Goal: Task Accomplishment & Management: Complete application form

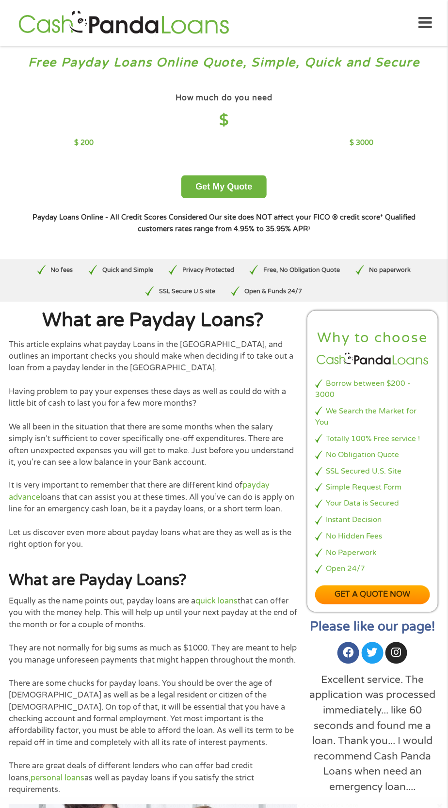
click at [76, 137] on div "How much do you need $ $ 200 $ 3000" at bounding box center [223, 120] width 299 height 58
click at [115, 162] on div "How much do you need $ $ 200 $ 3000 Get My Quote" at bounding box center [223, 145] width 399 height 108
click at [100, 140] on div "$ 200 $ 3000" at bounding box center [223, 143] width 299 height 11
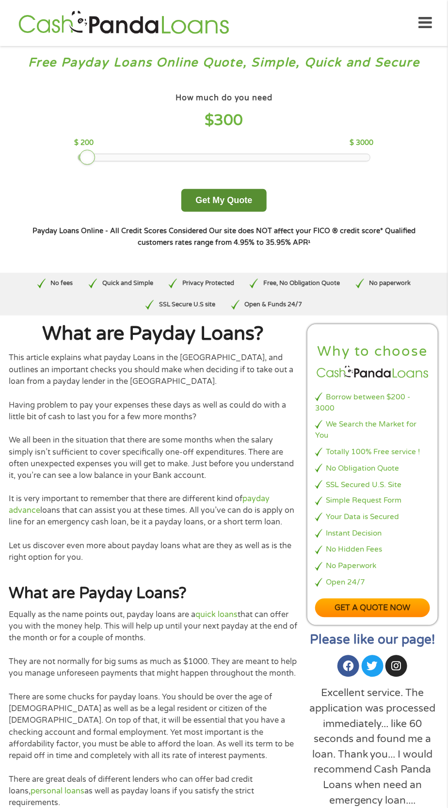
click at [254, 194] on button "Get My Quote" at bounding box center [223, 200] width 85 height 23
click at [260, 198] on button "Get My Quote" at bounding box center [223, 200] width 85 height 23
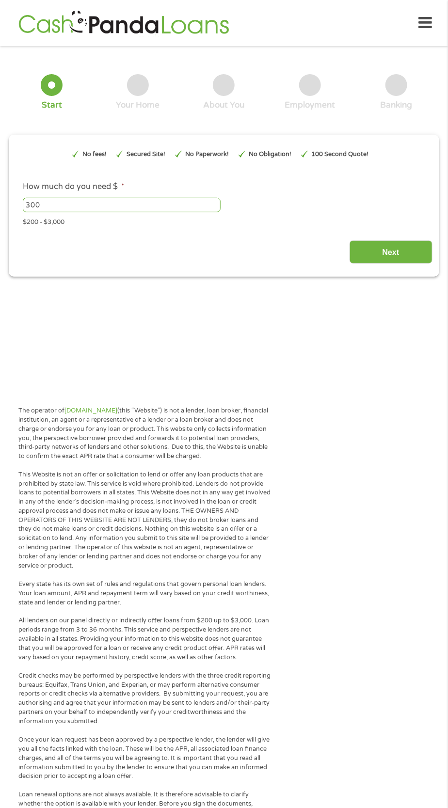
click at [168, 212] on input "300" at bounding box center [122, 205] width 198 height 15
type input "EAIaIQobChMIlbyZ1YWEkAMVfC_OBx2zhicCEAAYAyAAEgLcmfD_BwE"
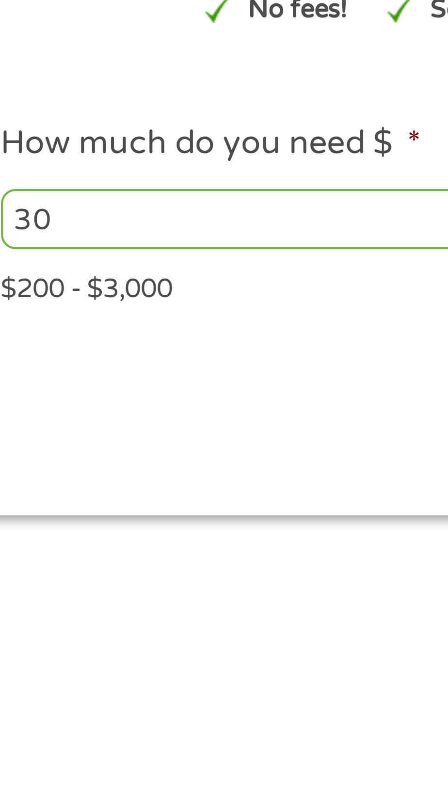
type input "3"
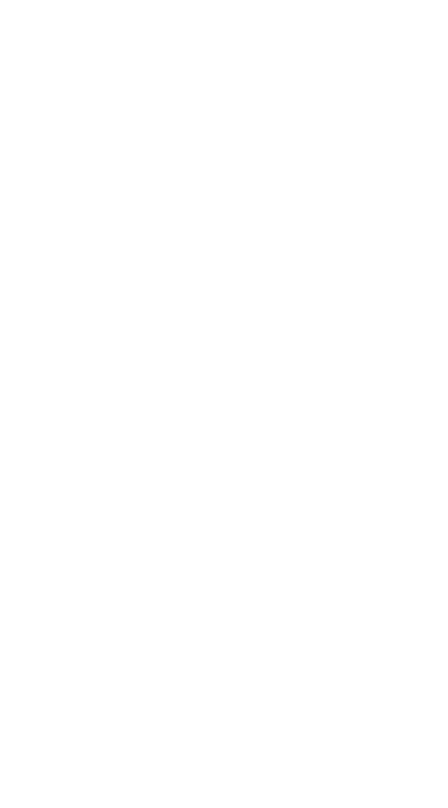
click at [0, 0] on html at bounding box center [0, 0] width 0 height 0
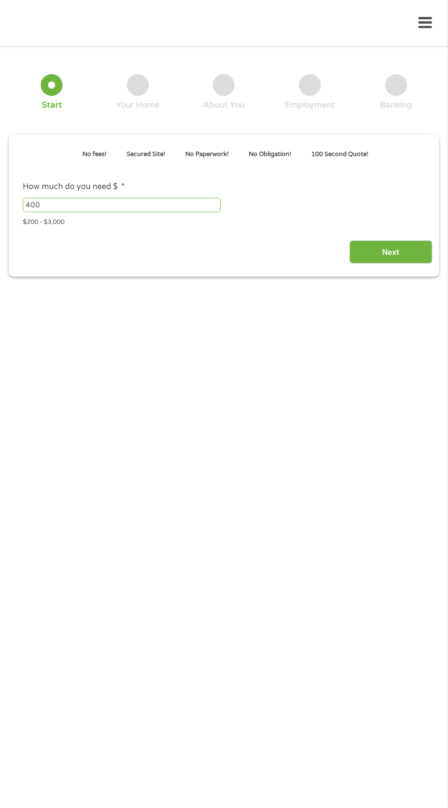
type input "EAIaIQobChMIlbyZ1YWEkAMVfC_OBx2zhicCEAAYAyAAEgLcmfD_BwE"
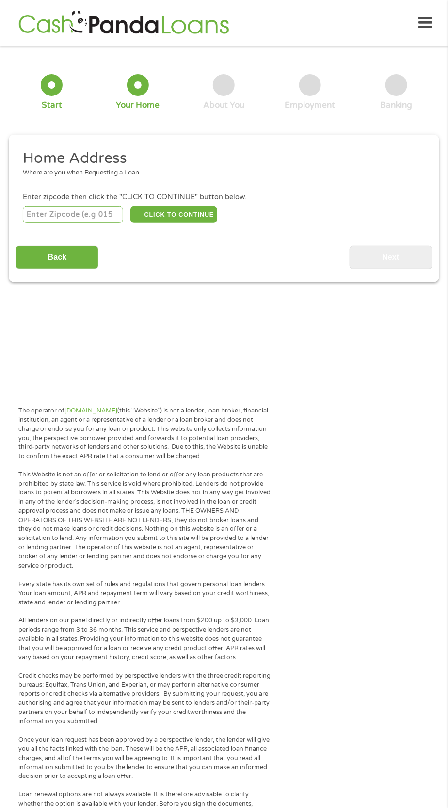
scroll to position [4, 0]
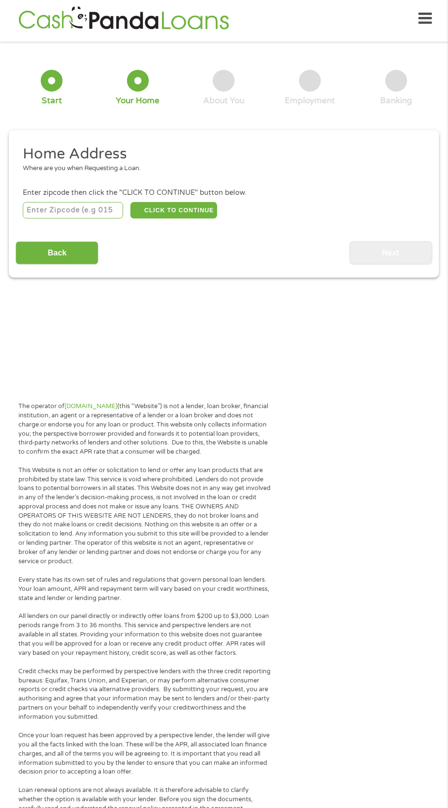
click at [83, 210] on input "number" at bounding box center [73, 210] width 101 height 16
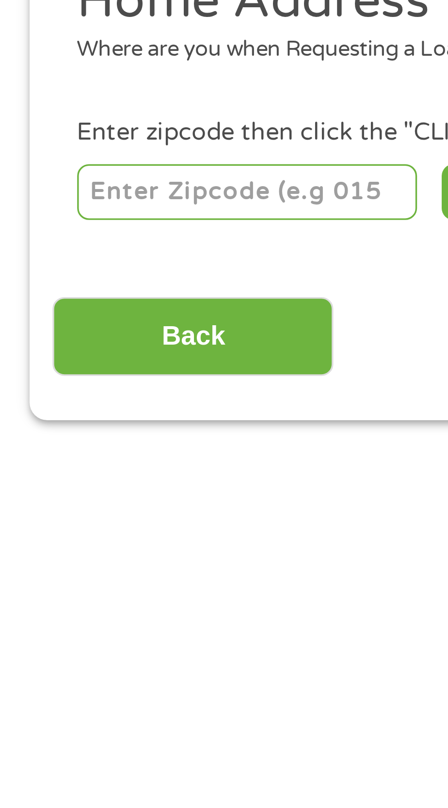
type input "70092"
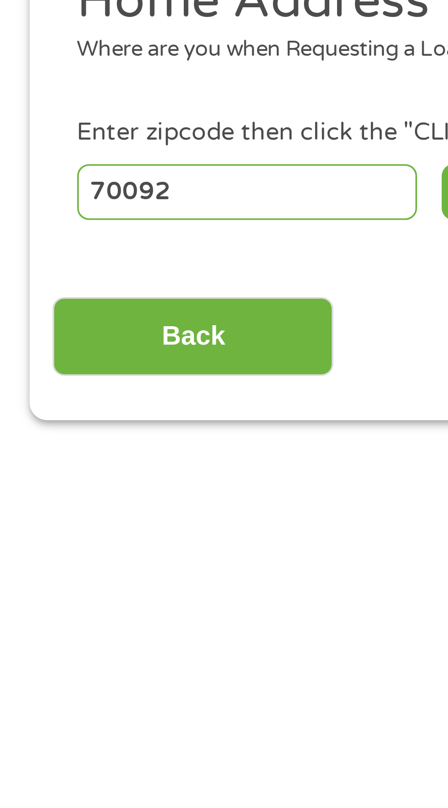
select select "[US_STATE]"
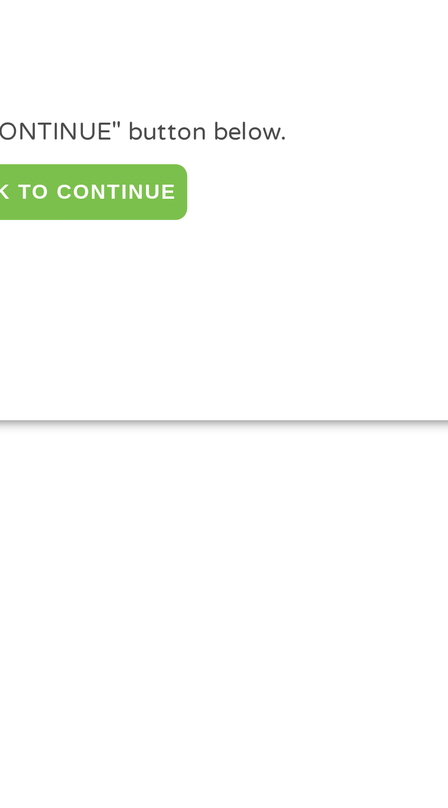
click at [191, 209] on button "CLICK TO CONTINUE" at bounding box center [173, 210] width 87 height 16
type input "70092"
type input "Violet"
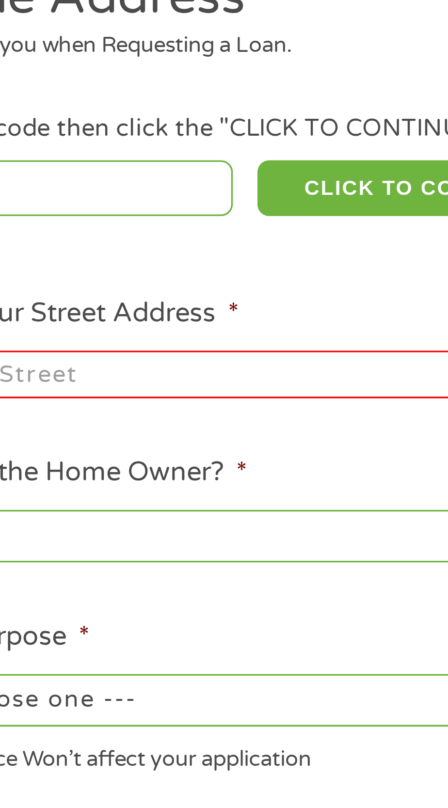
click at [140, 269] on input "Enter Your Street Address *" at bounding box center [120, 265] width 194 height 15
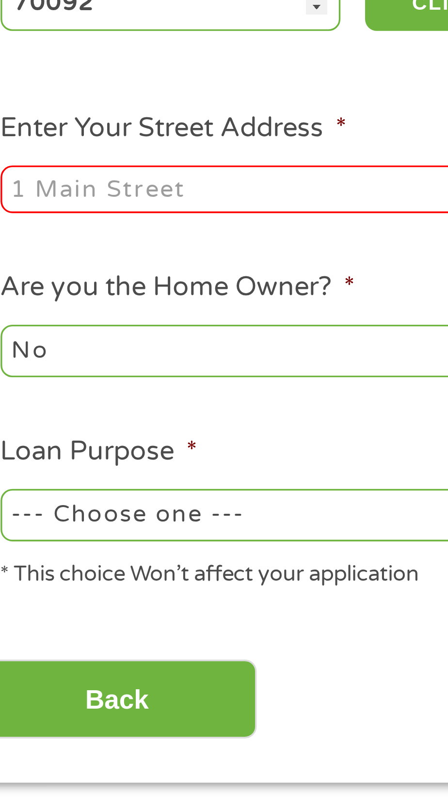
type input "5012 e. St. Bernard hwy lot 36"
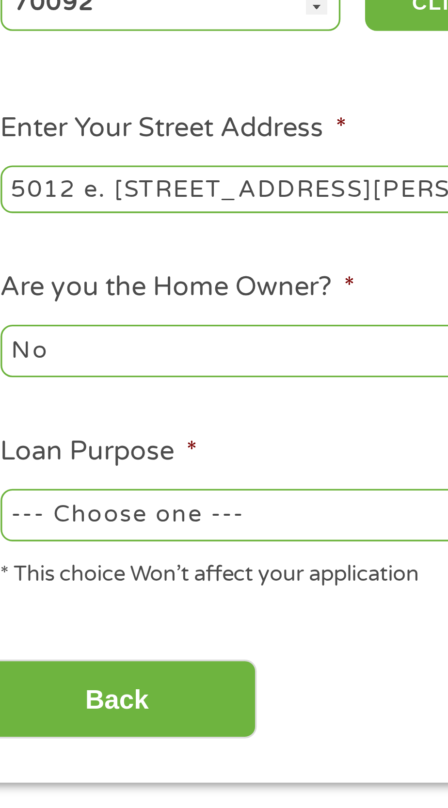
click at [47, 316] on select "No Yes" at bounding box center [120, 313] width 194 height 16
click at [23, 306] on select "No Yes" at bounding box center [120, 313] width 194 height 16
click at [129, 366] on select "--- Choose one --- Pay Bills Debt Consolidation Home Improvement Major Purchase…" at bounding box center [120, 362] width 194 height 16
select select "medicalexpenses"
click at [23, 354] on select "--- Choose one --- Pay Bills Debt Consolidation Home Improvement Major Purchase…" at bounding box center [120, 362] width 194 height 16
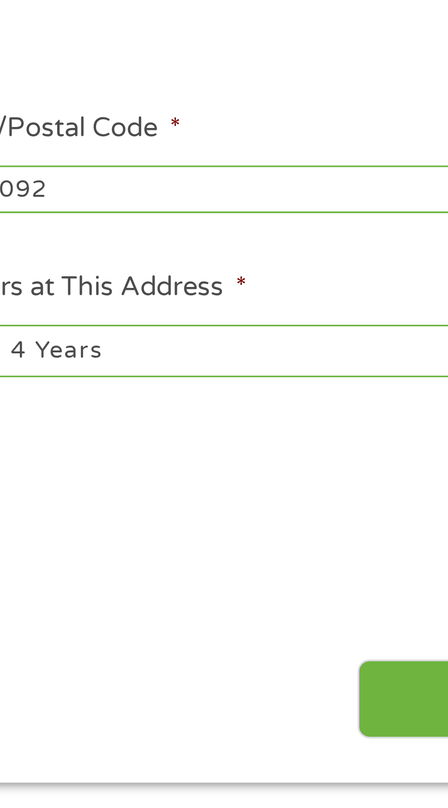
click at [347, 314] on select "1 Year or less 1 - 2 Years 2 - 4 Years Over 4 Years" at bounding box center [328, 313] width 194 height 16
select select "60months"
click at [231, 306] on select "1 Year or less 1 - 2 Years 2 - 4 Years Over 4 Years" at bounding box center [328, 313] width 194 height 16
click at [363, 311] on select "1 Year or less 1 - 2 Years 2 - 4 Years Over 4 Years" at bounding box center [328, 313] width 194 height 16
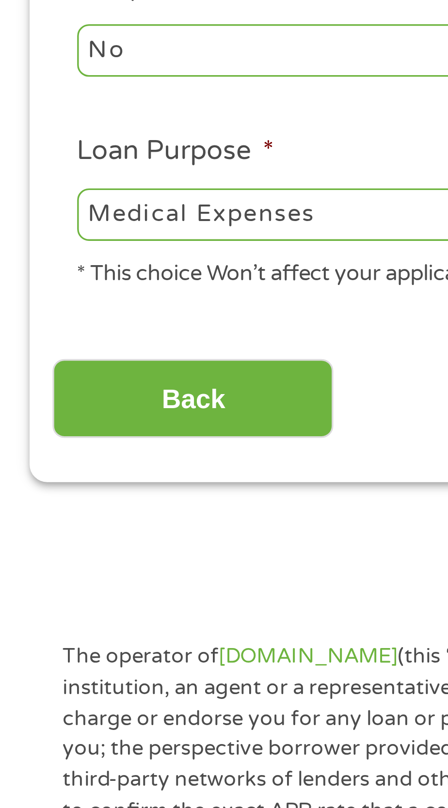
scroll to position [13, 0]
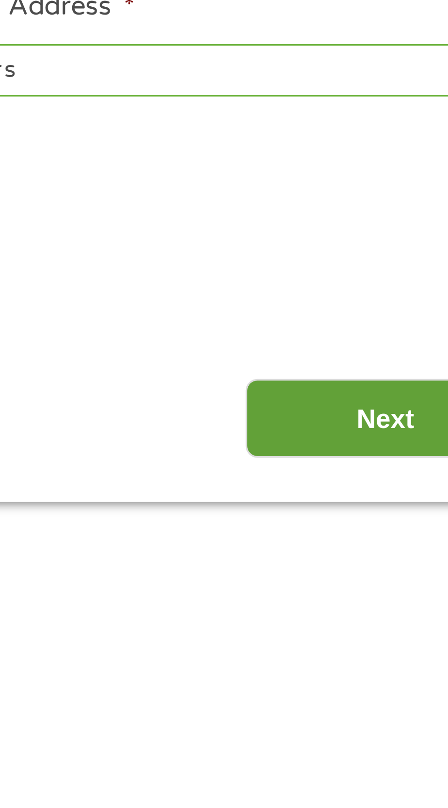
click at [391, 406] on input "Next" at bounding box center [390, 407] width 83 height 24
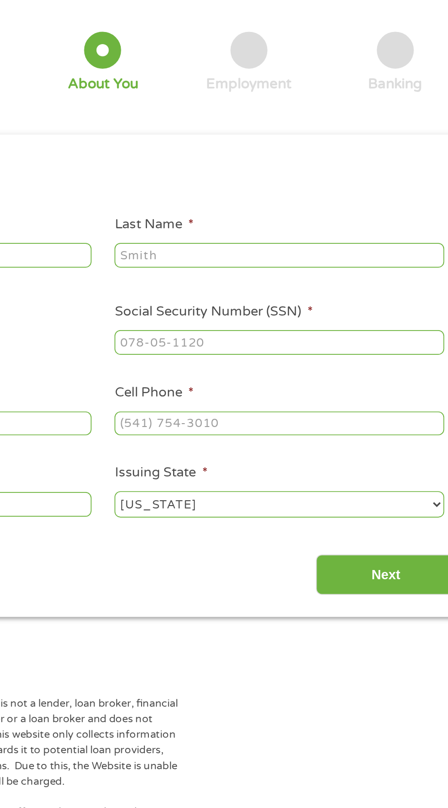
scroll to position [4, 0]
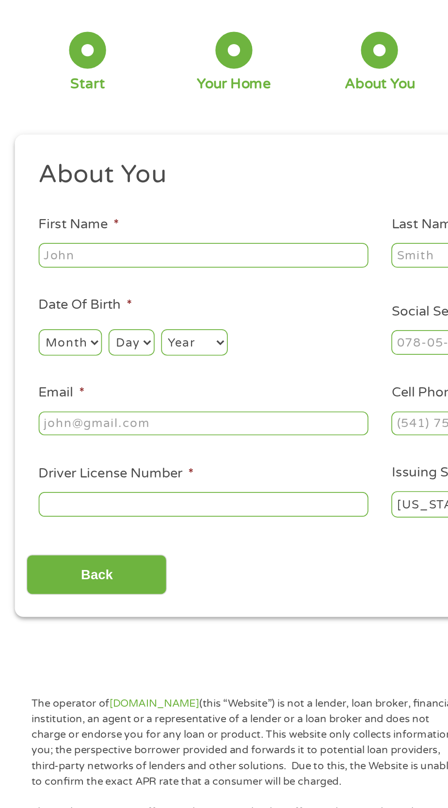
click at [146, 203] on input "First Name *" at bounding box center [120, 201] width 194 height 15
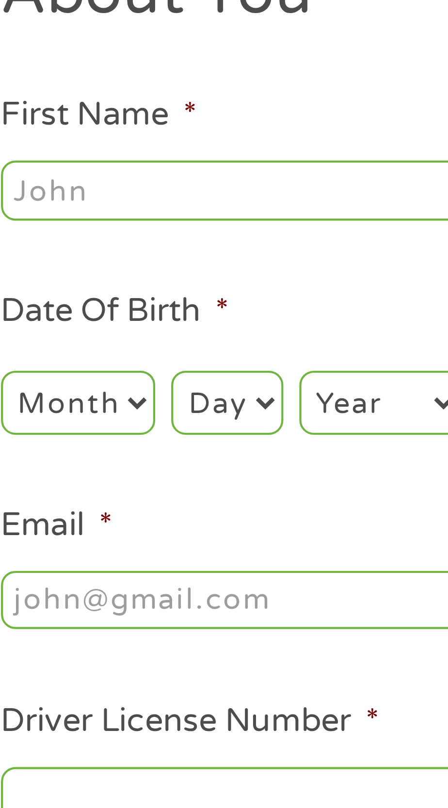
type input "Susan"
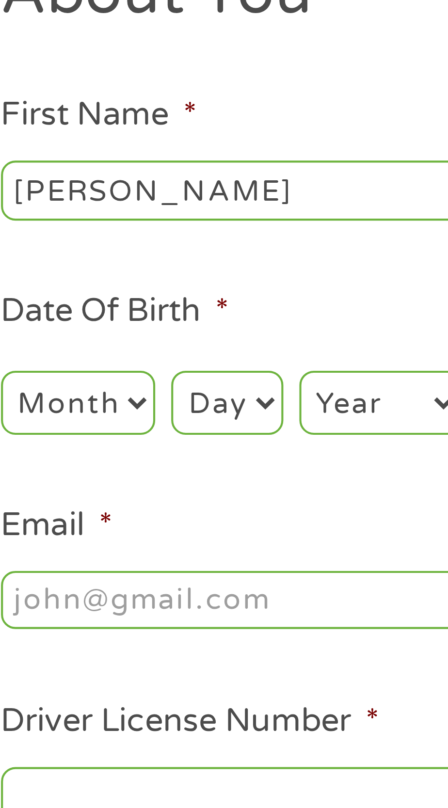
type input "Marchand"
type input "susanmarchand8@gmail.com"
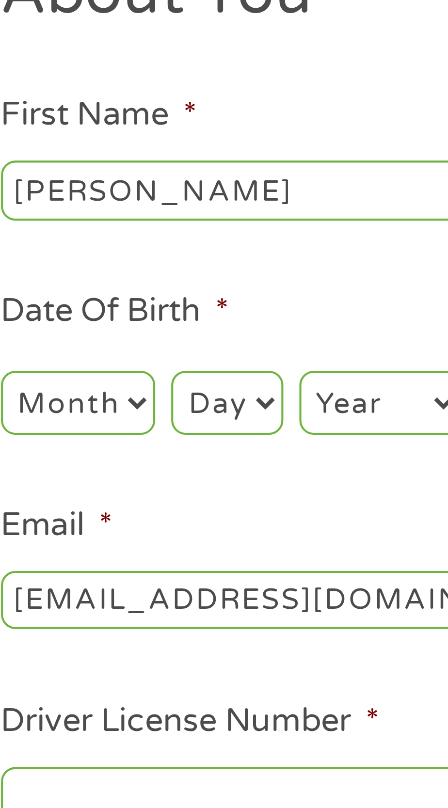
click at [52, 255] on select "Month 1 2 3 4 5 6 7 8 9 10 11 12" at bounding box center [41, 253] width 37 height 16
select select "11"
click at [23, 245] on select "Month 1 2 3 4 5 6 7 8 9 10 11 12" at bounding box center [41, 253] width 37 height 16
click at [88, 254] on select "Day 1 2 3 4 5 6 7 8 9 10 11 12 13 14 15 16 17 18 19 20 21 22 23 24 25 26 27 28 …" at bounding box center [77, 253] width 27 height 16
select select "14"
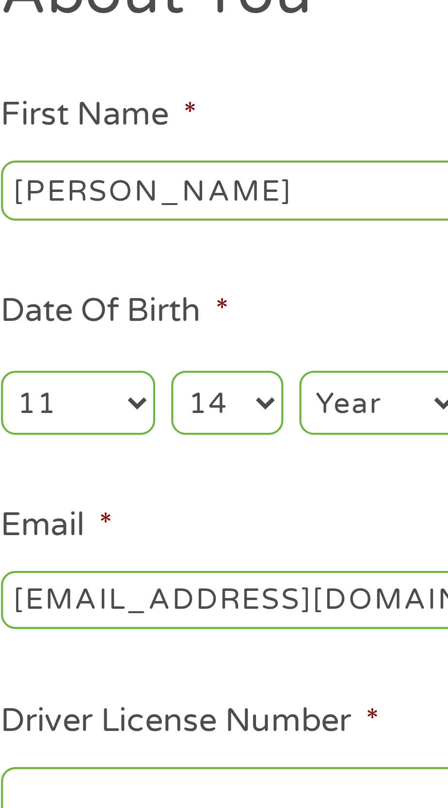
click at [64, 245] on select "Day 1 2 3 4 5 6 7 8 9 10 11 12 13 14 15 16 17 18 19 20 21 22 23 24 25 26 27 28 …" at bounding box center [77, 253] width 27 height 16
click at [122, 255] on select "Year 2007 2006 2005 2004 2003 2002 2001 2000 1999 1998 1997 1996 1995 1994 1993…" at bounding box center [114, 253] width 39 height 16
select select "1990"
click at [95, 245] on select "Year 2007 2006 2005 2004 2003 2002 2001 2000 1999 1998 1997 1996 1995 1994 1993…" at bounding box center [114, 253] width 39 height 16
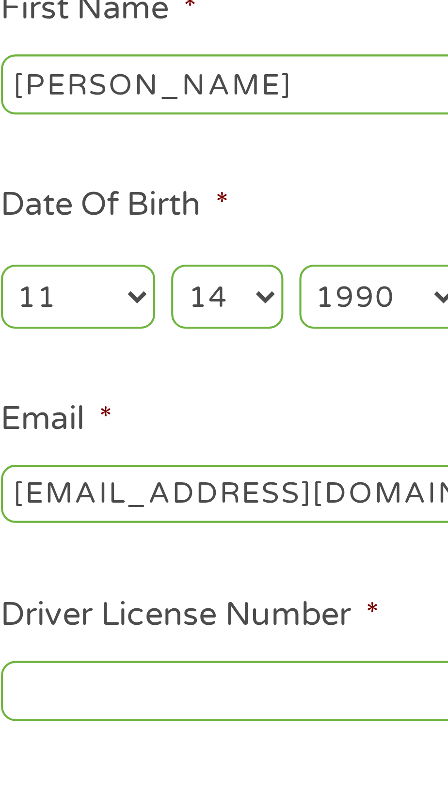
click at [93, 346] on input "Driver License Number *" at bounding box center [120, 348] width 194 height 15
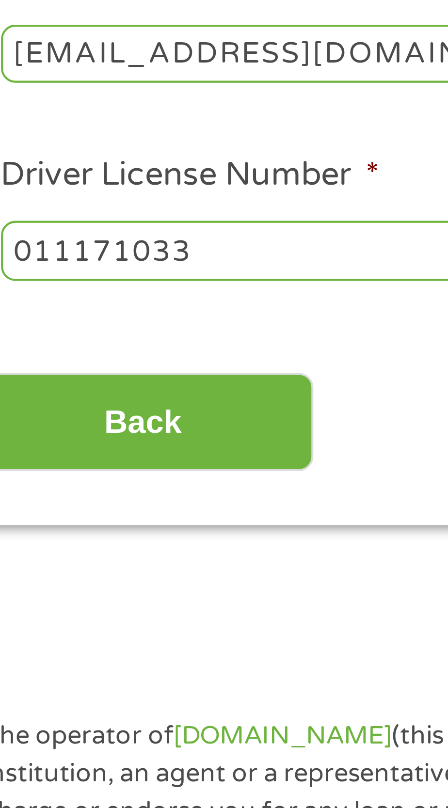
type input "011171033"
click at [120, 370] on div "About You This field is hidden when viewing the form Title * --- Choose one ---…" at bounding box center [224, 272] width 416 height 257
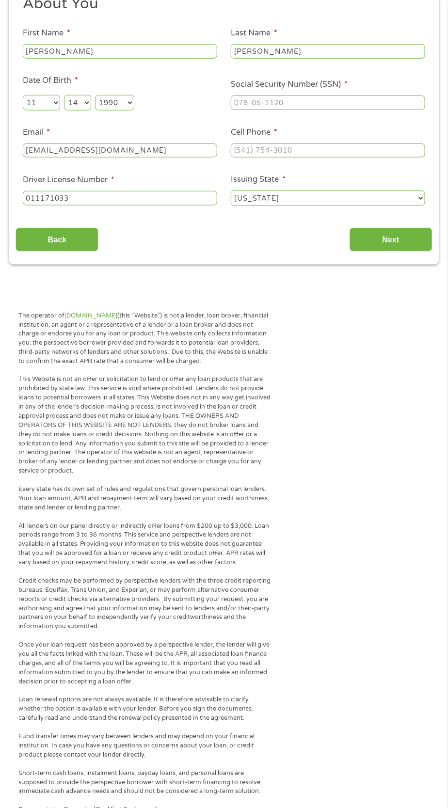
scroll to position [155, 0]
click at [363, 151] on input "Cell Phone *" at bounding box center [328, 150] width 194 height 15
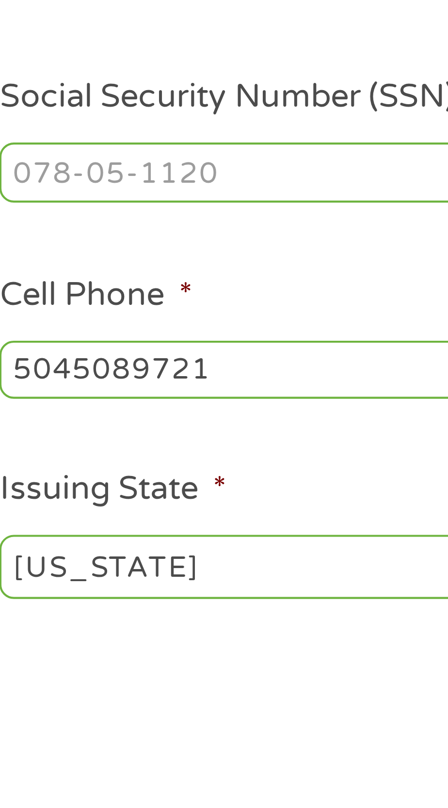
type input "(504) 508-9721"
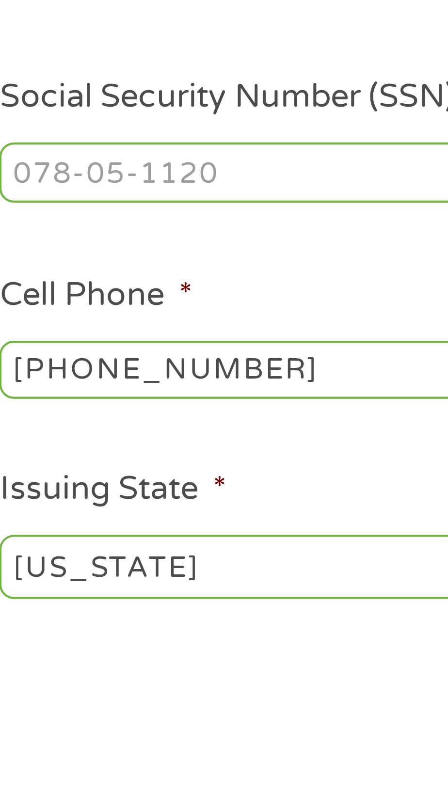
click at [303, 104] on input "Social Security Number (SSN) *" at bounding box center [328, 102] width 194 height 15
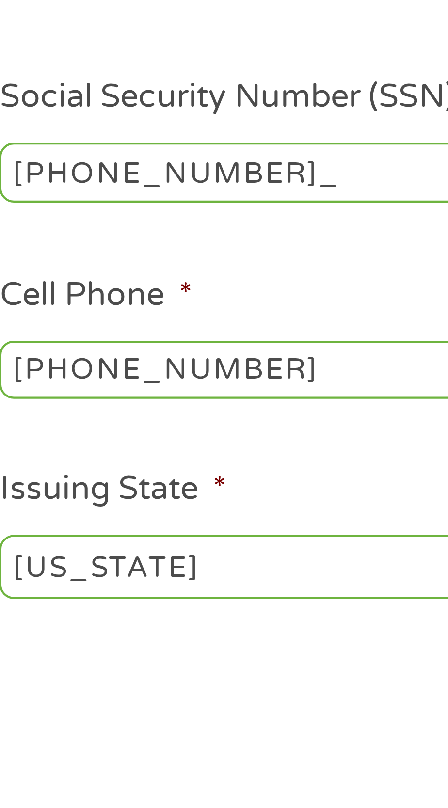
type input "439-79-4304"
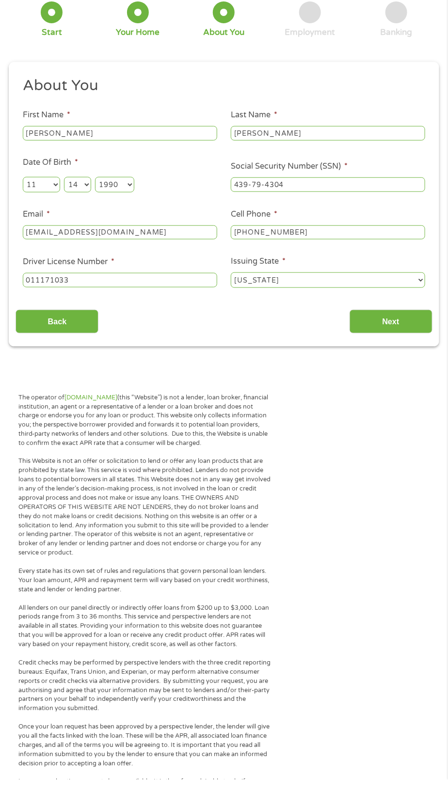
scroll to position [45, 0]
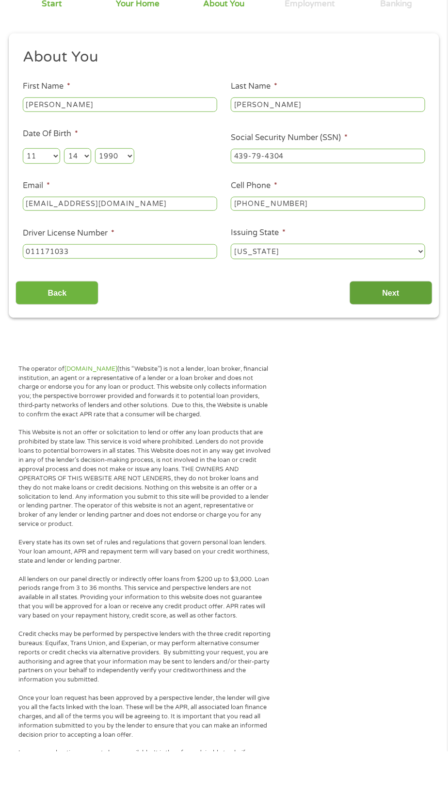
click at [403, 344] on input "Next" at bounding box center [390, 350] width 83 height 24
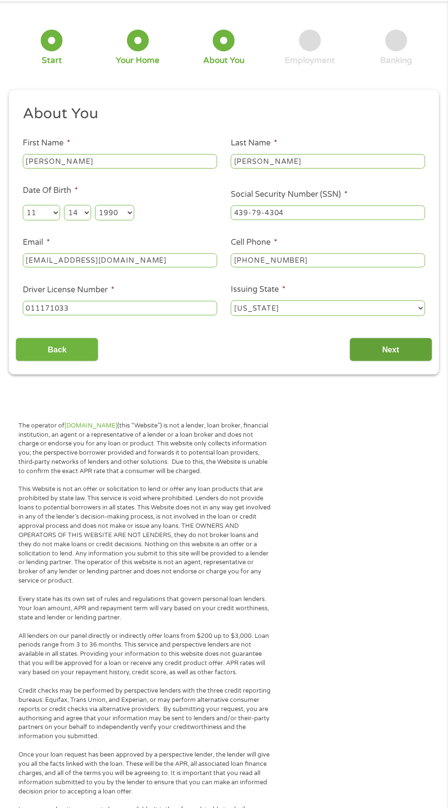
click at [418, 340] on input "Next" at bounding box center [390, 350] width 83 height 24
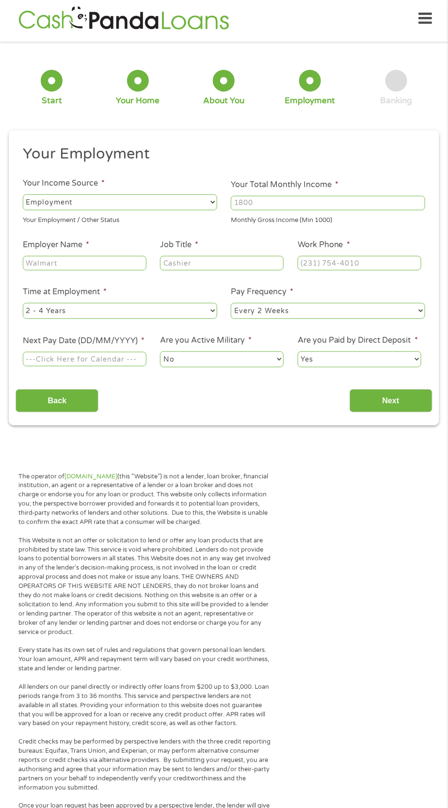
scroll to position [0, 0]
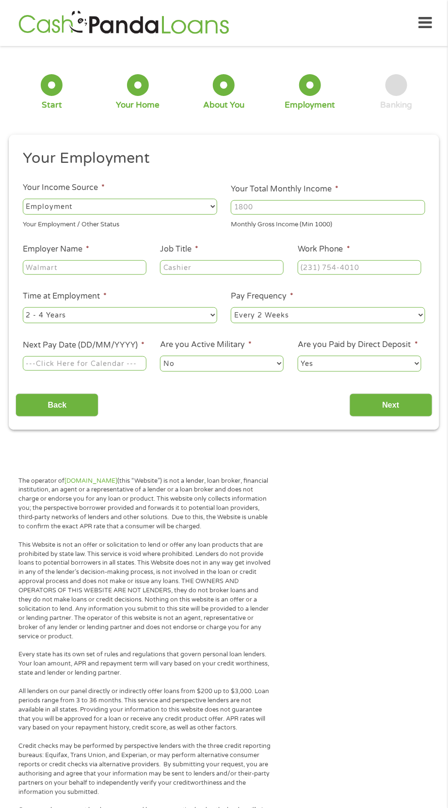
click at [410, 207] on input "Your Total Monthly Income *" at bounding box center [328, 207] width 194 height 15
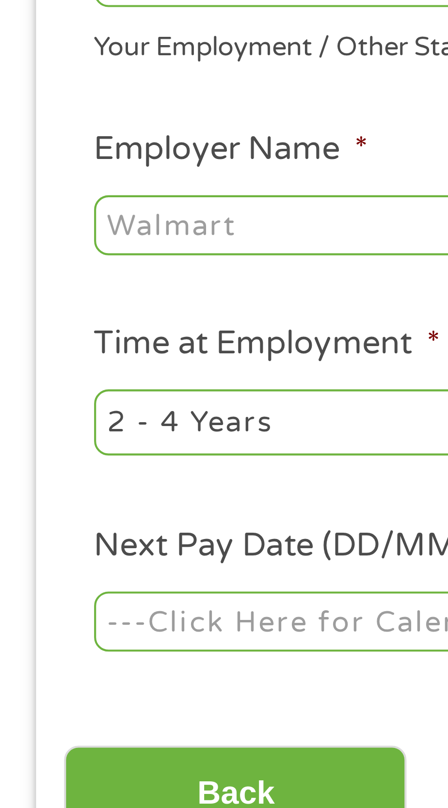
scroll to position [1, 0]
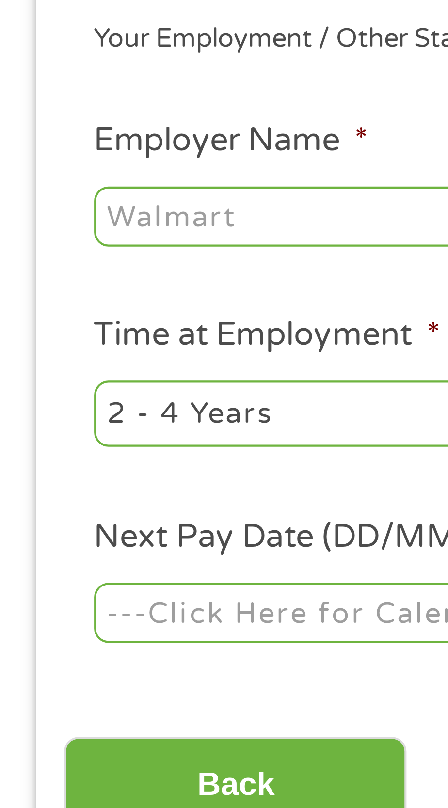
type input "2000"
click at [84, 271] on input "Employer Name *" at bounding box center [85, 266] width 124 height 15
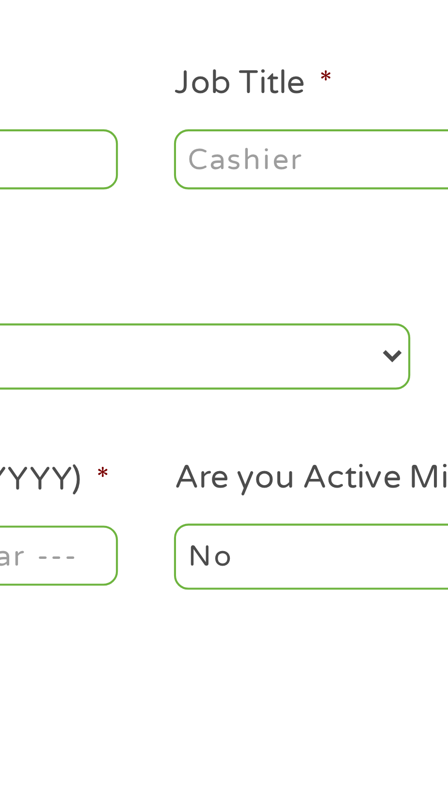
type input "Juan's"
click at [205, 269] on input "Job Title *" at bounding box center [222, 266] width 124 height 15
click at [215, 248] on li "Job Title *" at bounding box center [222, 258] width 138 height 33
click at [214, 269] on input "Job Title *" at bounding box center [222, 266] width 124 height 15
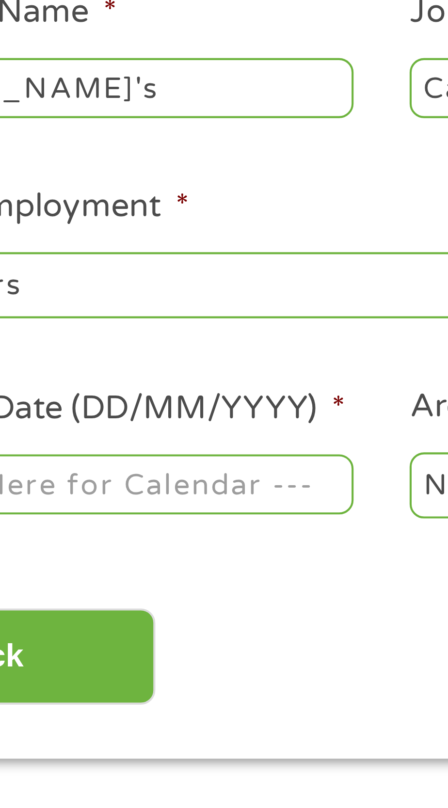
type input "Cashier"
click at [117, 321] on select "--- Choose one --- 1 Year or less 1 - 2 Years 2 - 4 Years Over 4 Years" at bounding box center [120, 314] width 194 height 16
select select "12months"
click at [23, 307] on select "--- Choose one --- 1 Year or less 1 - 2 Years 2 - 4 Years Over 4 Years" at bounding box center [120, 314] width 194 height 16
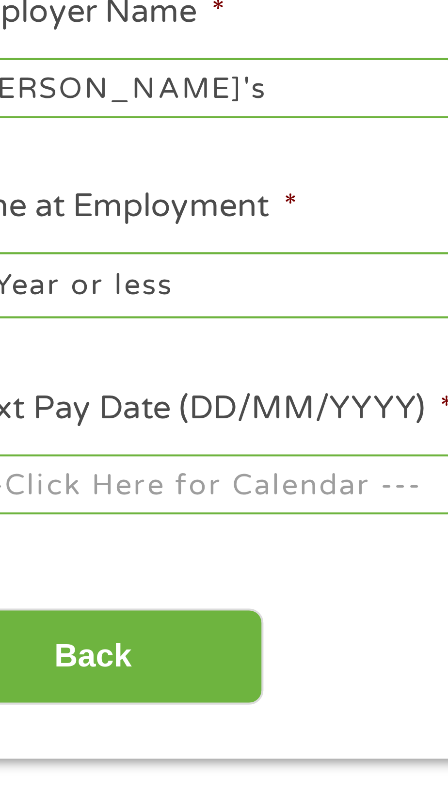
click at [102, 362] on body "Home Get Loan Offer How it works FAQs Blog Cash Loans Quick Loans Online Loans …" at bounding box center [224, 735] width 448 height 1472
click at [113, 360] on input "Next Pay Date (DD/MM/YYYY) *" at bounding box center [85, 362] width 124 height 15
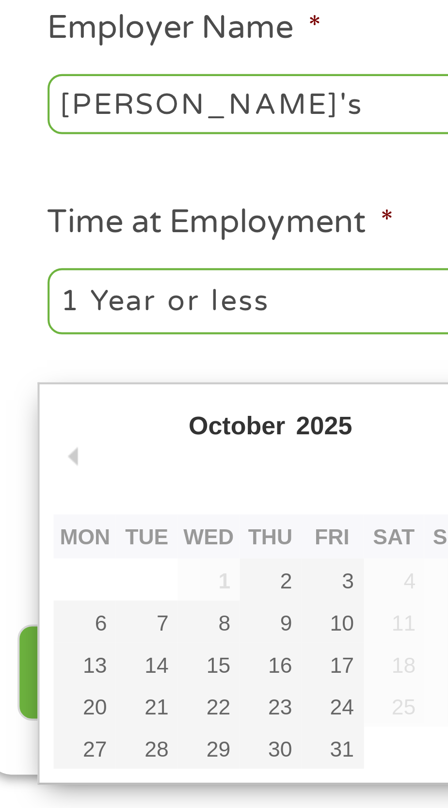
type input "10/10/2025"
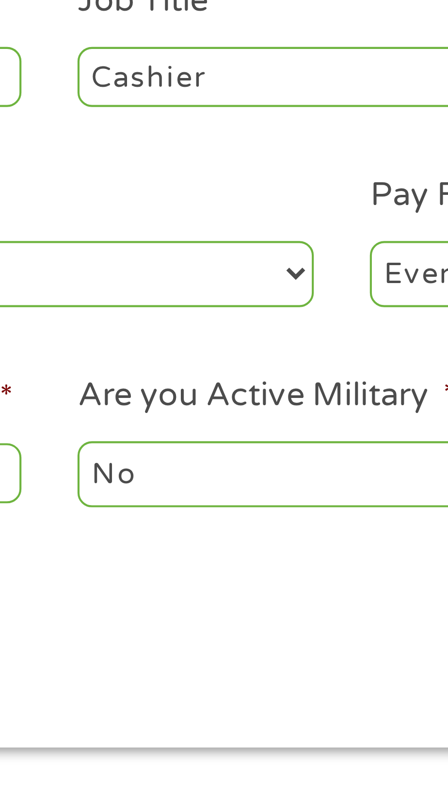
click at [230, 370] on select "No Yes" at bounding box center [222, 363] width 124 height 16
click at [160, 355] on select "No Yes" at bounding box center [222, 363] width 124 height 16
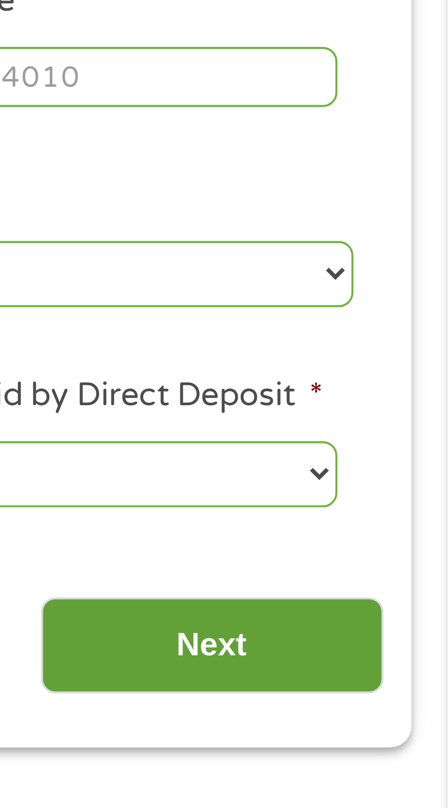
click at [417, 405] on input "Next" at bounding box center [390, 404] width 83 height 24
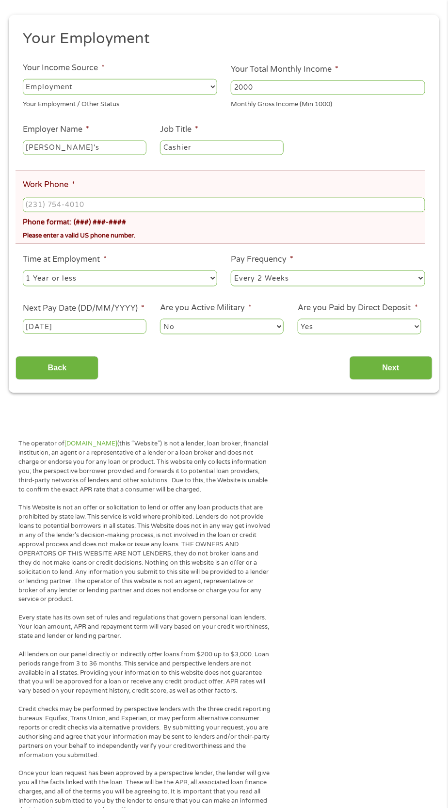
scroll to position [153, 0]
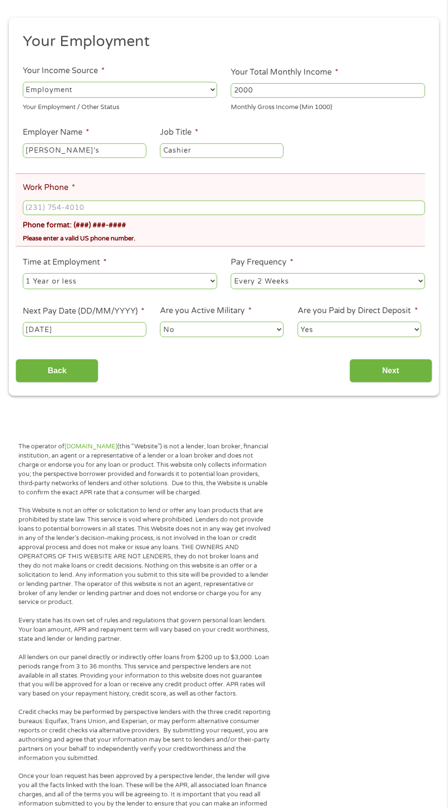
click at [199, 205] on input "Work Phone *" at bounding box center [224, 208] width 402 height 15
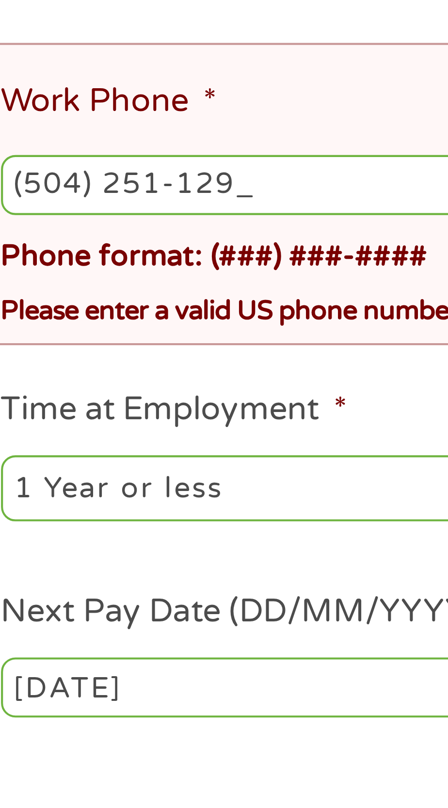
type input "(504) 251-1294"
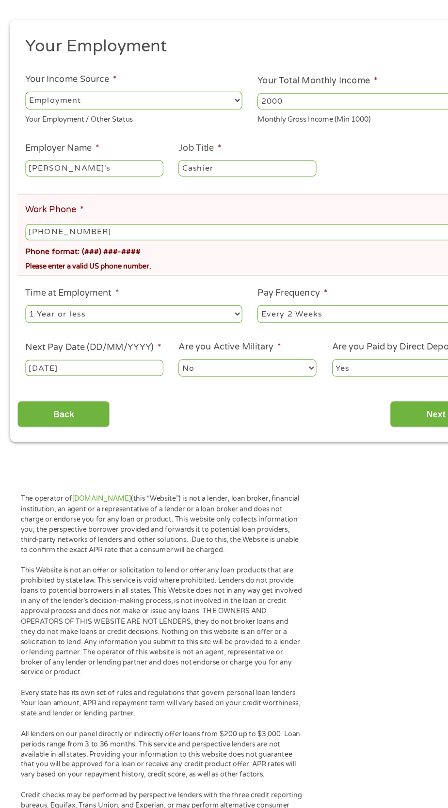
scroll to position [128, 0]
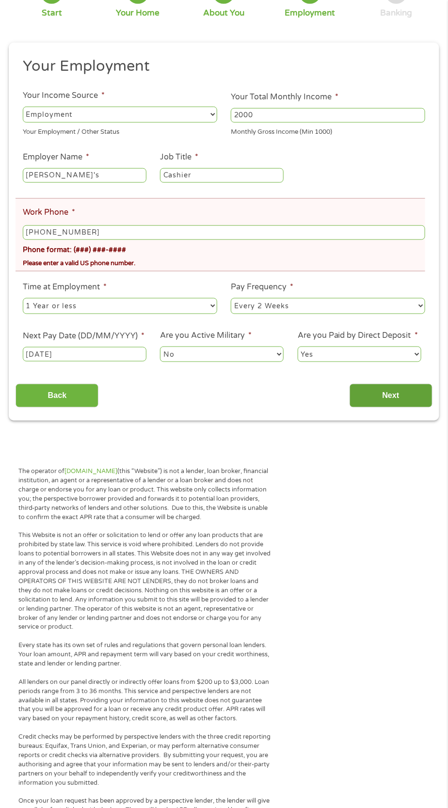
click at [398, 404] on input "Next" at bounding box center [390, 396] width 83 height 24
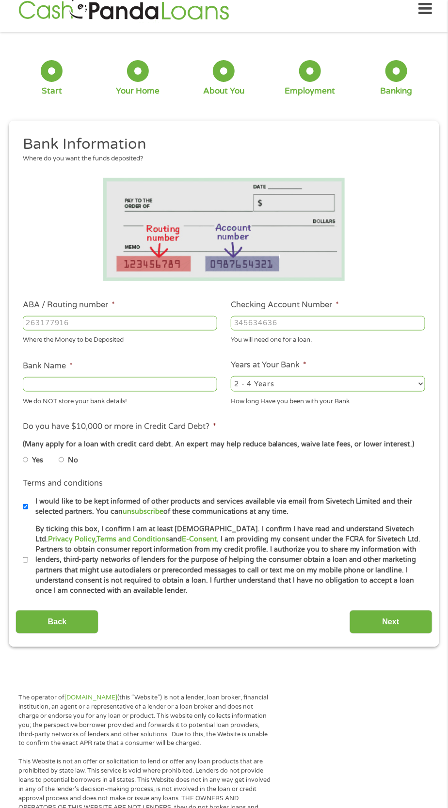
scroll to position [4, 0]
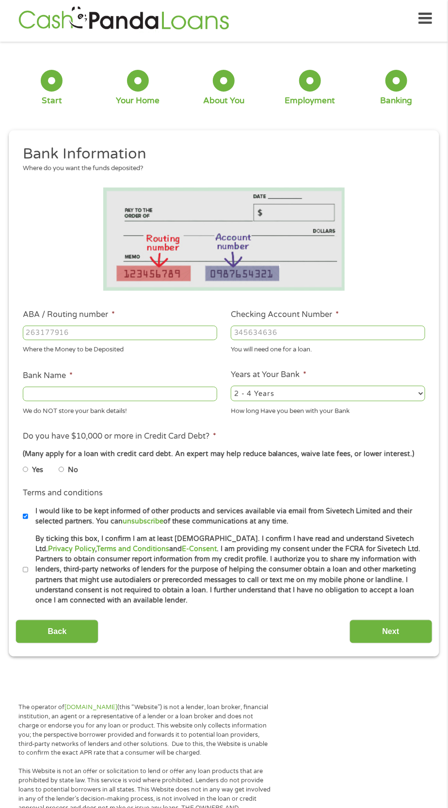
click at [177, 332] on input "ABA / Routing number *" at bounding box center [120, 333] width 194 height 15
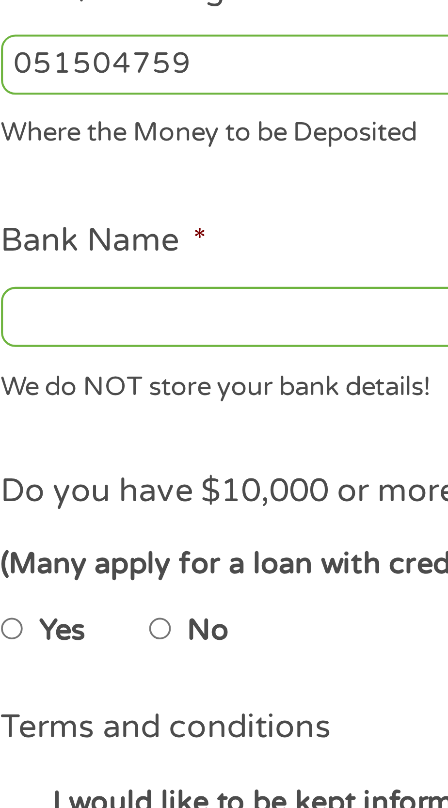
type input "051504759"
click at [96, 397] on input "Bank Name *" at bounding box center [120, 394] width 194 height 15
click at [92, 391] on input "Bank Name *" at bounding box center [120, 394] width 194 height 15
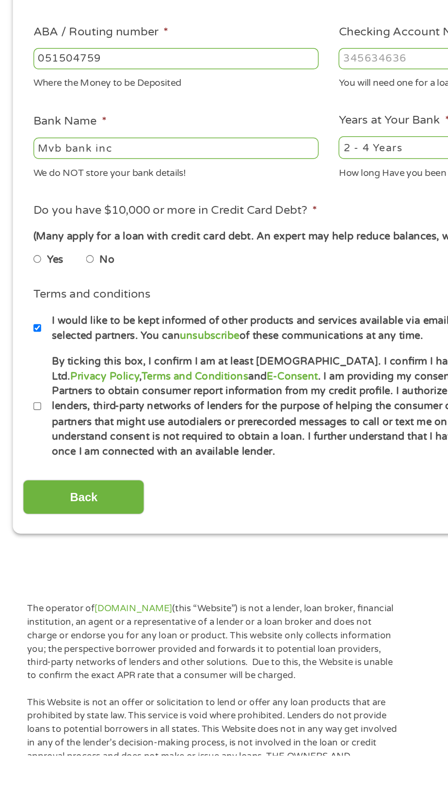
type input "Mvb bank inc"
click at [270, 314] on label "Checking Account Number *" at bounding box center [285, 315] width 108 height 10
click at [270, 326] on input "Checking Account Number *" at bounding box center [328, 333] width 194 height 15
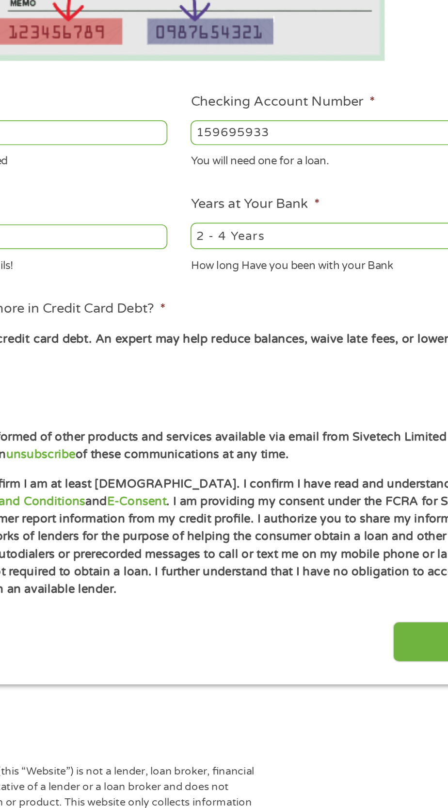
type input "159695933"
click at [345, 395] on select "2 - 4 Years 6 - 12 Months 1 - 2 Years Over 4 Years" at bounding box center [328, 394] width 194 height 16
select select "60months"
click at [231, 386] on select "2 - 4 Years 6 - 12 Months 1 - 2 Years Over 4 Years" at bounding box center [328, 394] width 194 height 16
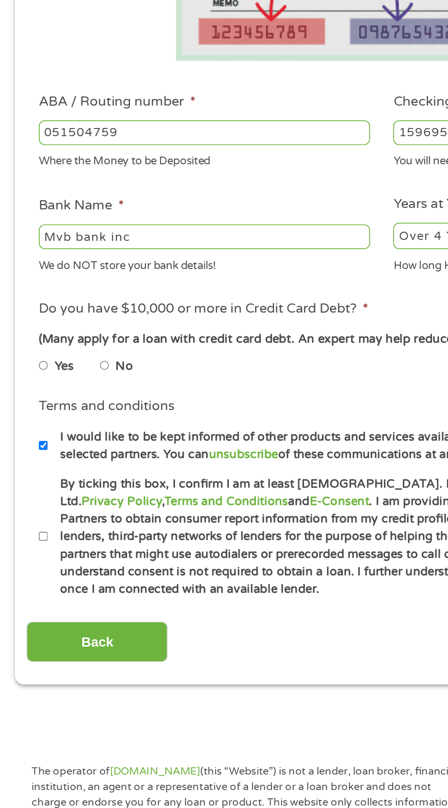
click at [202, 436] on label "Do you have $10,000 or more in Credit Card Debt? *" at bounding box center [119, 436] width 193 height 10
click at [210, 431] on li "Do you have $10,000 or more in Credit Card Debt? * (Many apply for a loan with …" at bounding box center [224, 455] width 416 height 50
click at [218, 434] on li "Do you have $10,000 or more in Credit Card Debt? * (Many apply for a loan with …" at bounding box center [224, 455] width 416 height 50
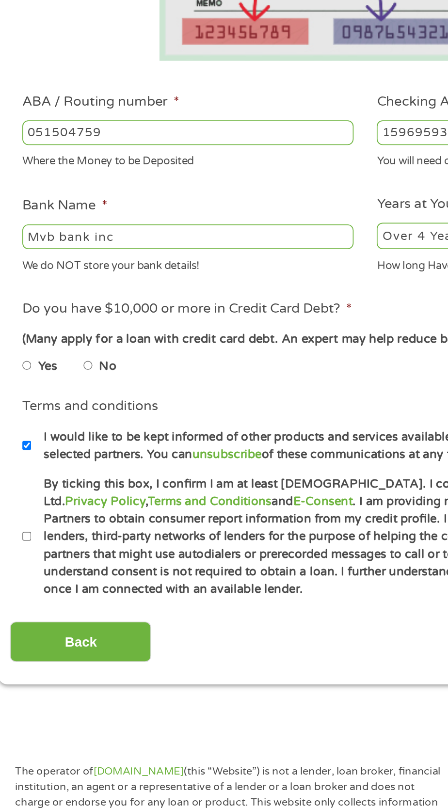
click at [63, 471] on input "No" at bounding box center [62, 470] width 6 height 12
radio input "true"
click at [25, 575] on input "By ticking this box, I confirm I am at least 18 years old. I confirm I have rea…" at bounding box center [26, 570] width 6 height 12
checkbox input "true"
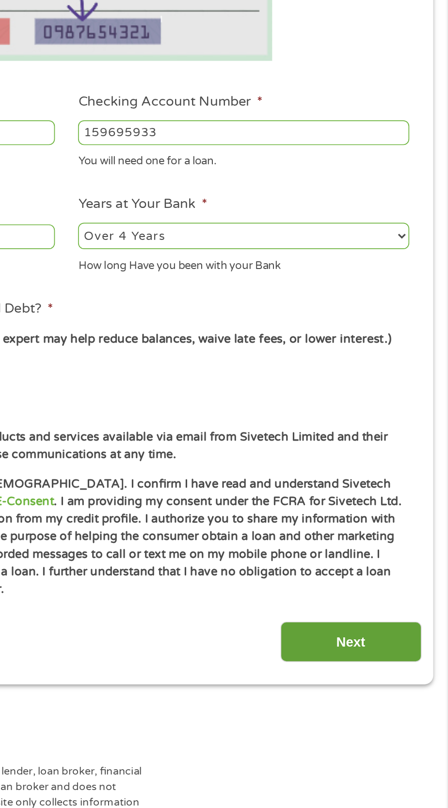
click at [394, 640] on input "Next" at bounding box center [390, 632] width 83 height 24
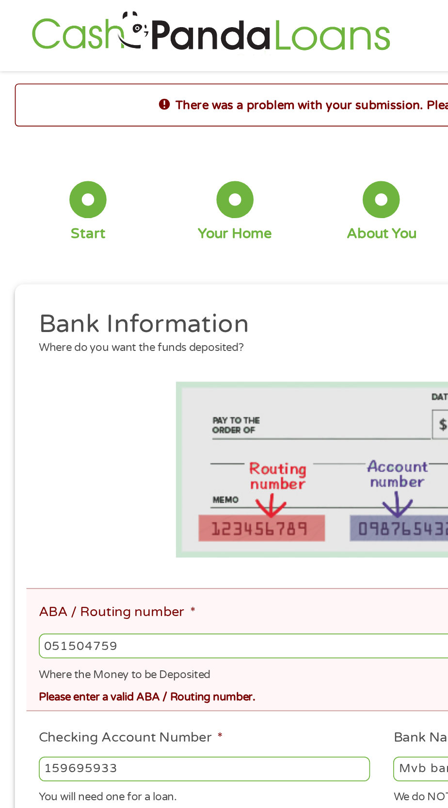
click at [157, 383] on input "051504759" at bounding box center [224, 379] width 402 height 15
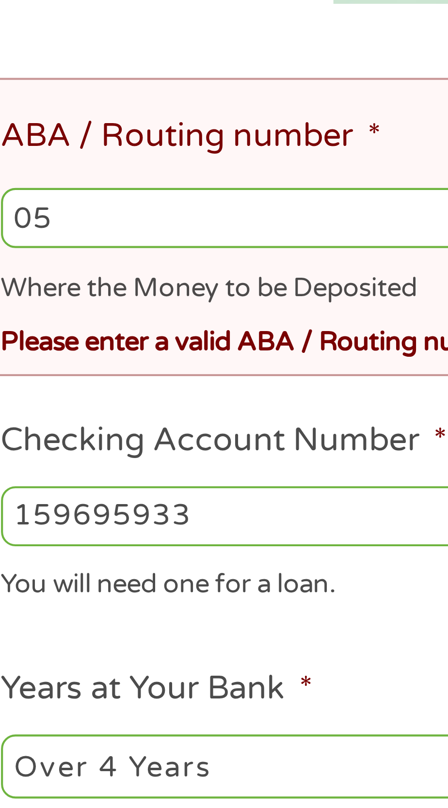
type input "0"
type input "051504759"
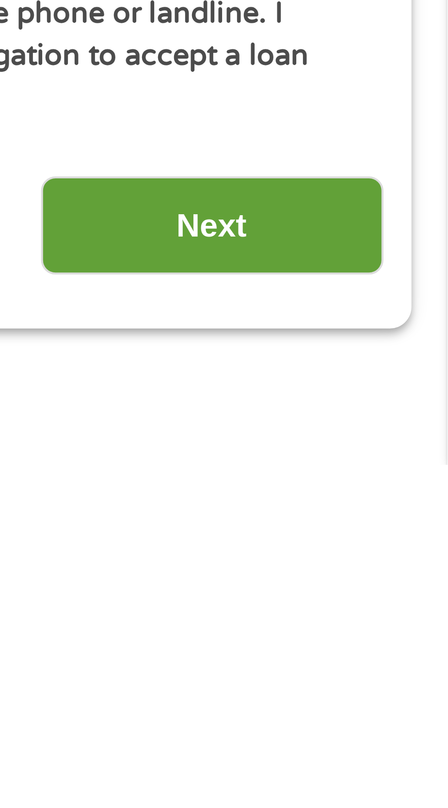
click at [393, 752] on input "Next" at bounding box center [390, 750] width 83 height 24
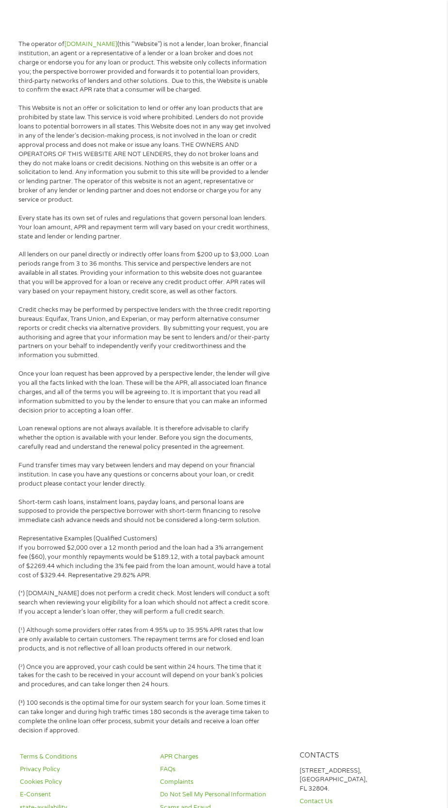
scroll to position [0, 0]
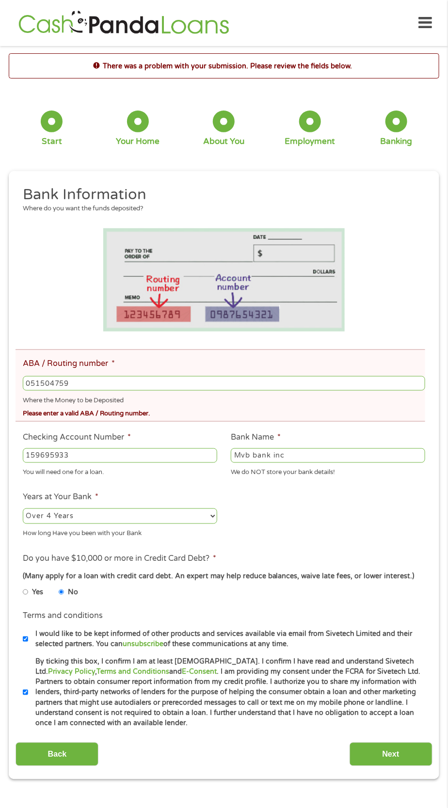
click at [222, 384] on input "051504759" at bounding box center [224, 383] width 402 height 15
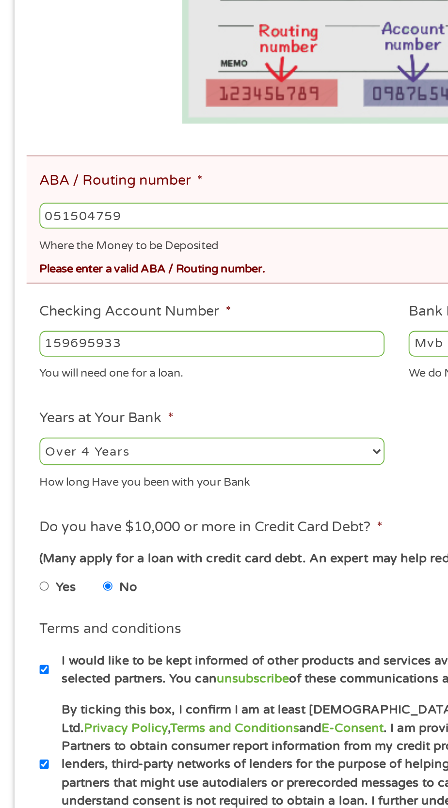
click at [153, 383] on input "051504759" at bounding box center [224, 383] width 402 height 15
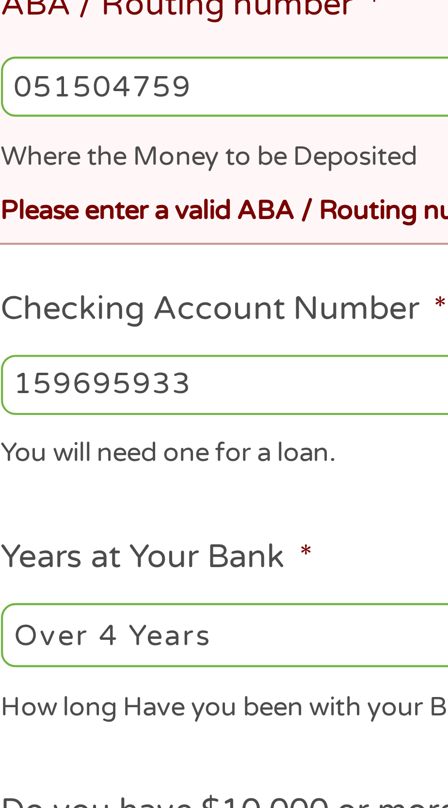
click at [106, 387] on input "051504759" at bounding box center [224, 383] width 402 height 15
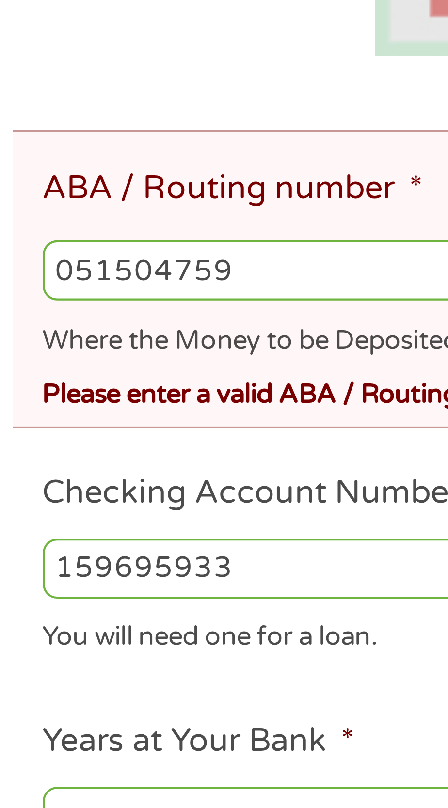
click at [97, 381] on input "051504759" at bounding box center [224, 383] width 402 height 15
type input "05150475"
type input "051504759"
click at [108, 377] on input "051504759" at bounding box center [224, 383] width 402 height 15
click at [96, 381] on input "051504759" at bounding box center [224, 383] width 402 height 15
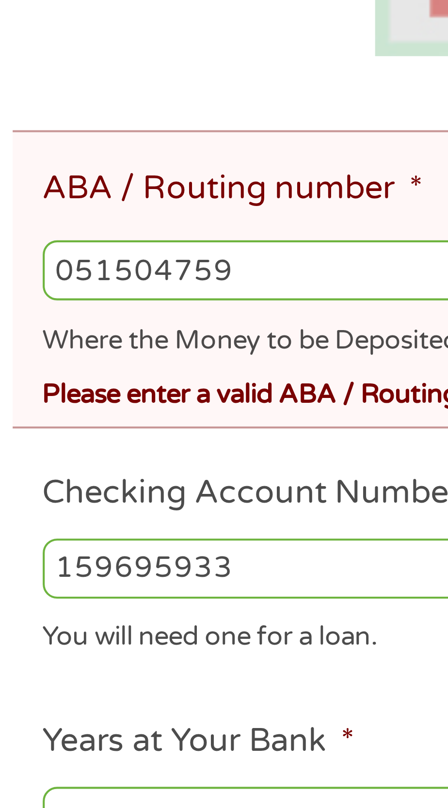
click at [104, 381] on input "051504759" at bounding box center [224, 383] width 402 height 15
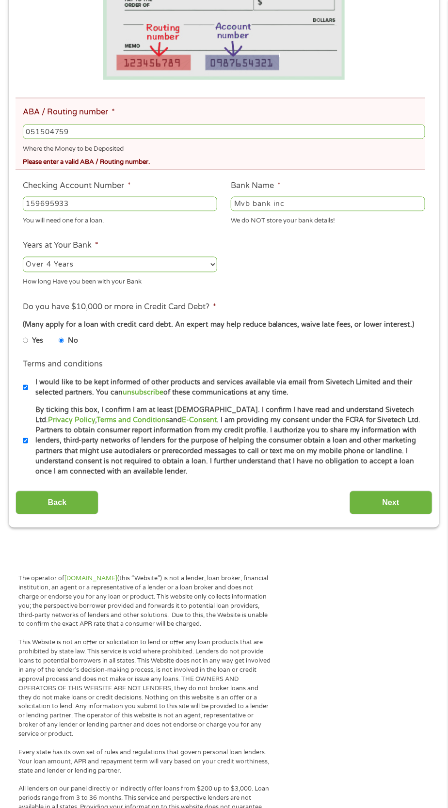
scroll to position [257, 0]
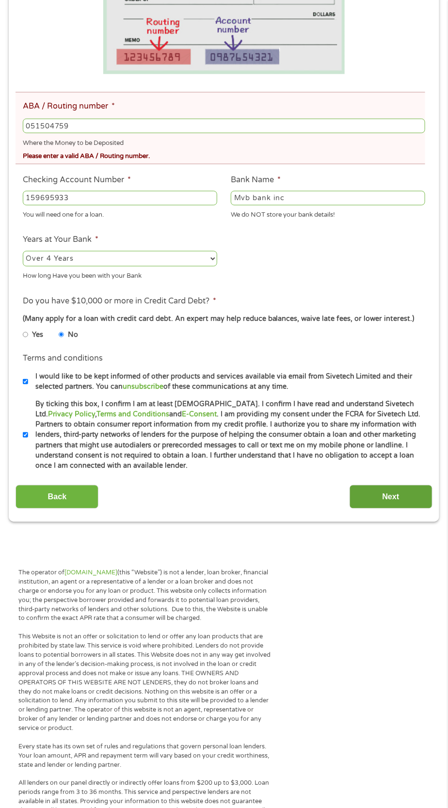
click at [393, 509] on input "Next" at bounding box center [390, 497] width 83 height 24
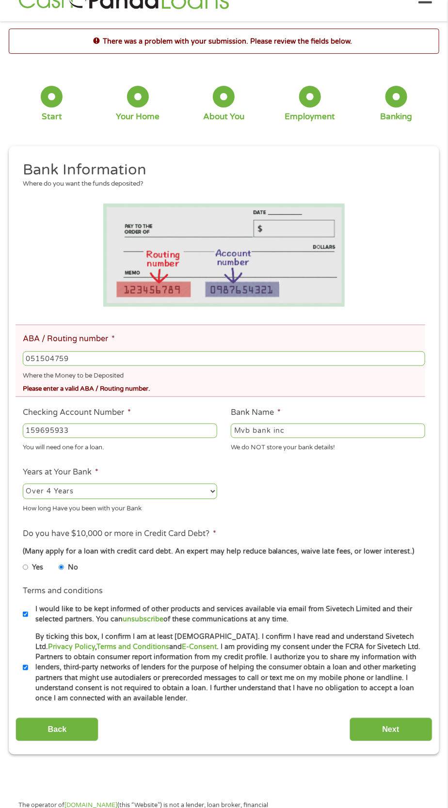
scroll to position [4, 0]
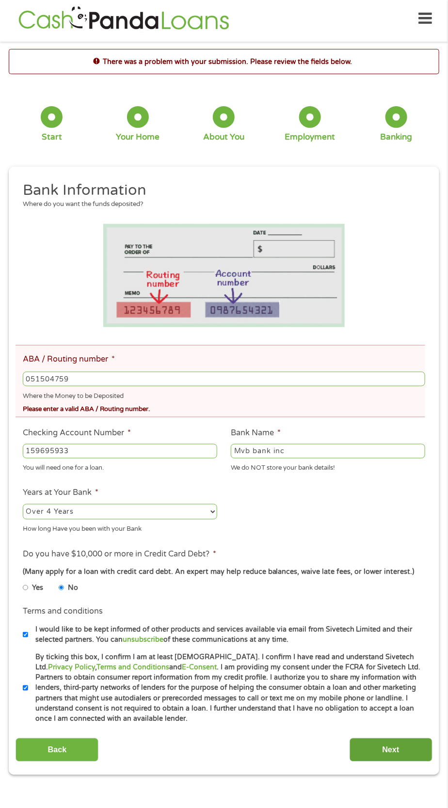
click at [389, 759] on input "Next" at bounding box center [390, 750] width 83 height 24
click at [407, 762] on input "Next" at bounding box center [390, 750] width 83 height 24
click at [402, 745] on input "Next" at bounding box center [390, 750] width 83 height 24
click at [397, 741] on input "Next" at bounding box center [390, 750] width 83 height 24
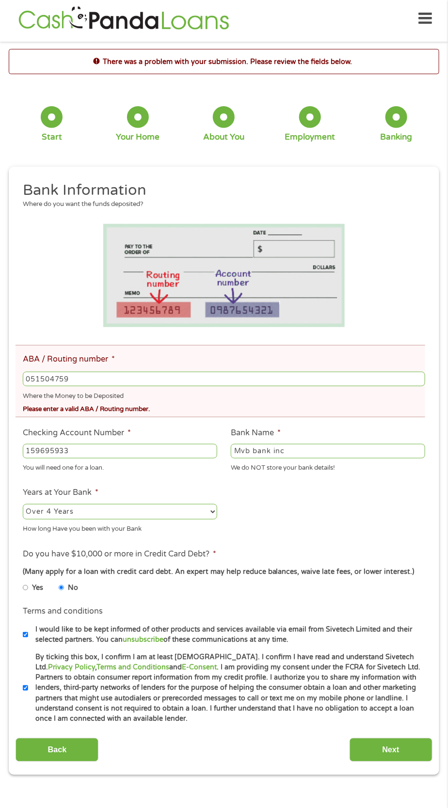
click at [413, 794] on section "There was a problem with your submission. Please review the fields below. 1 Sta…" at bounding box center [224, 422] width 448 height 747
click at [398, 762] on input "Next" at bounding box center [390, 750] width 83 height 24
click at [395, 257] on li at bounding box center [224, 275] width 416 height 103
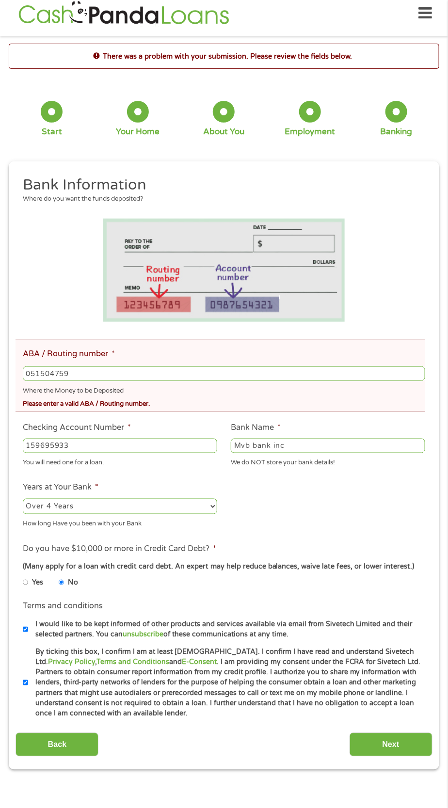
click at [303, 367] on input "051504759" at bounding box center [224, 373] width 402 height 15
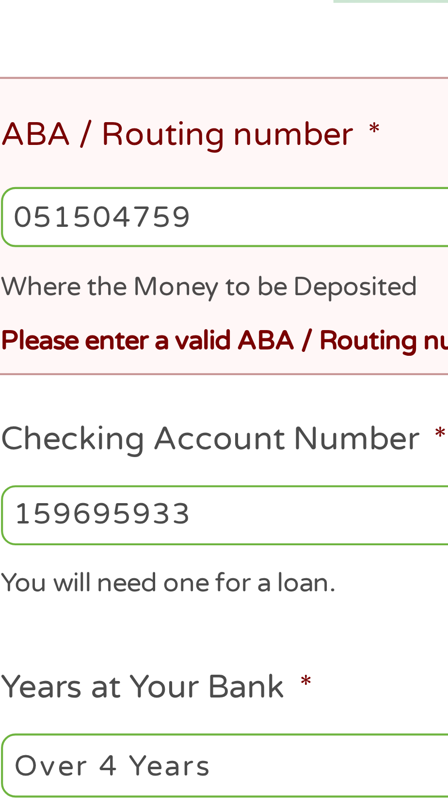
click at [104, 404] on div "Please enter a valid ABA / Routing number." at bounding box center [224, 402] width 402 height 13
click at [74, 406] on div "Please enter a valid ABA / Routing number." at bounding box center [224, 402] width 402 height 13
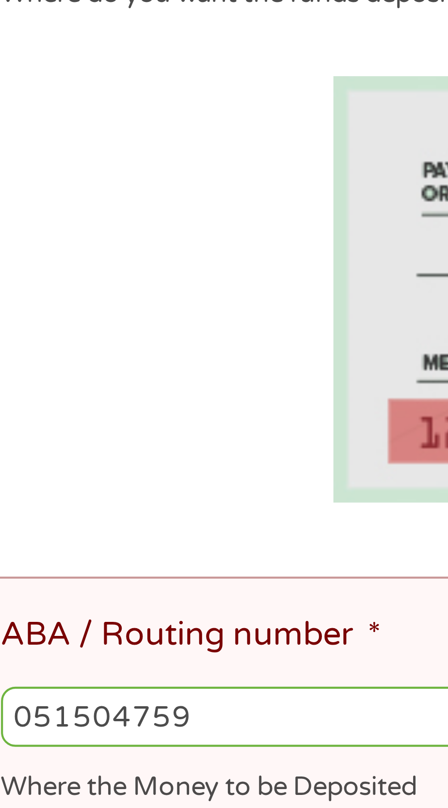
click at [92, 373] on input "051504759" at bounding box center [224, 373] width 402 height 15
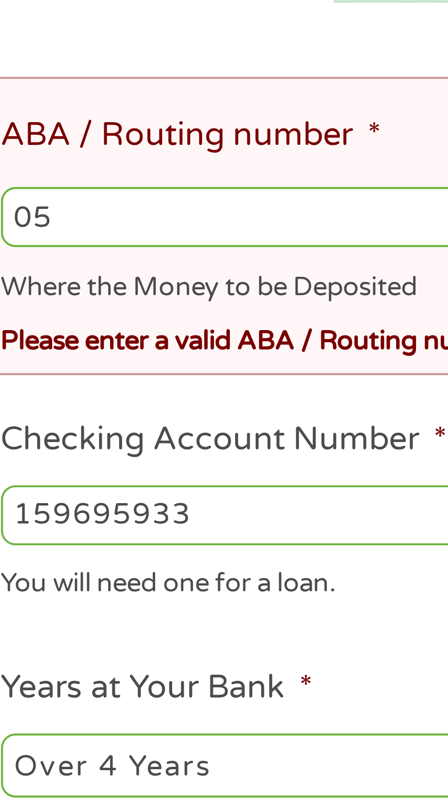
type input "0"
type input "132"
type input "041215663"
type input "SUTTON BANK"
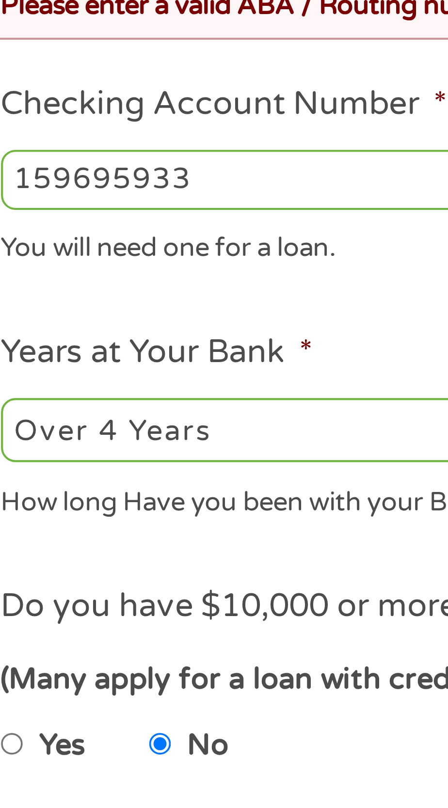
type input "041215663"
click at [109, 443] on input "159695933" at bounding box center [120, 445] width 194 height 15
type input "1"
click at [88, 446] on input "Checking Account Number *" at bounding box center [120, 445] width 194 height 15
click at [103, 451] on input "Checking Account Number *" at bounding box center [120, 445] width 194 height 15
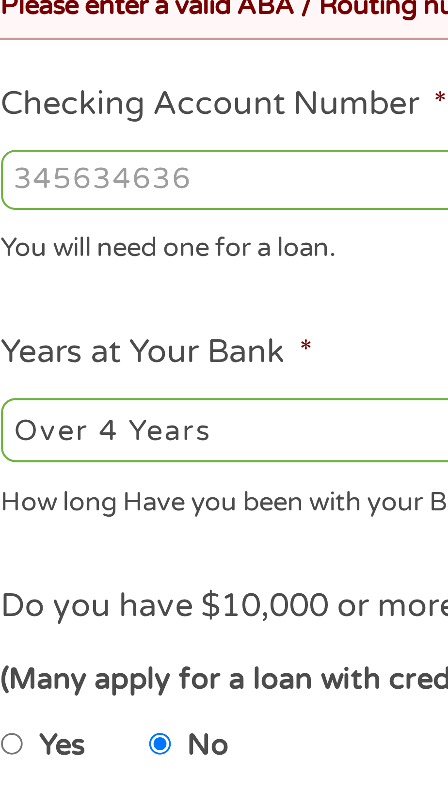
click at [106, 444] on input "Checking Account Number *" at bounding box center [120, 445] width 194 height 15
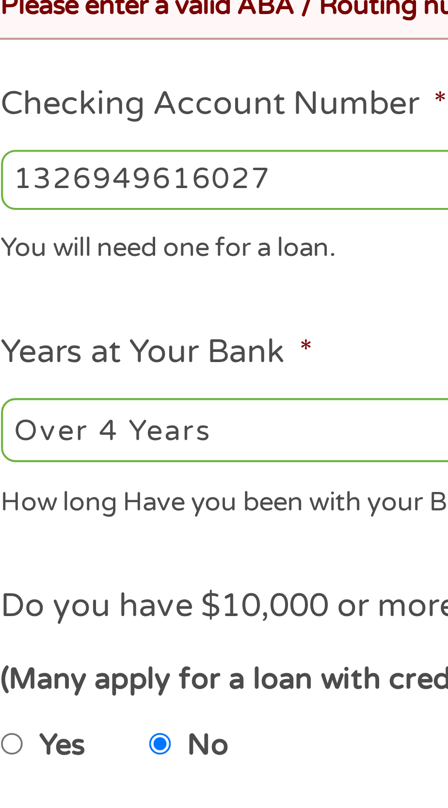
type input "1326949616027"
click at [117, 475] on ul "Bank Information Where do you want the funds deposited? ABA / Routing number * …" at bounding box center [224, 447] width 416 height 544
click at [110, 514] on select "2 - 4 Years 6 - 12 Months 1 - 2 Years Over 4 Years" at bounding box center [120, 507] width 194 height 16
select select "24months"
click at [23, 500] on select "2 - 4 Years 6 - 12 Months 1 - 2 Years Over 4 Years" at bounding box center [120, 507] width 194 height 16
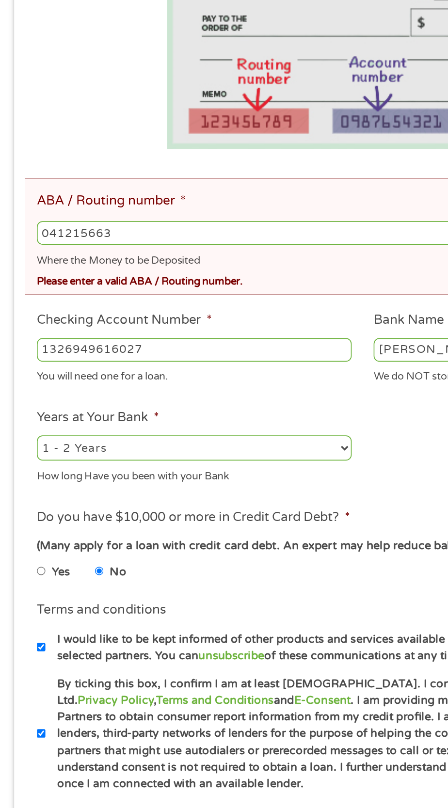
click at [178, 368] on input "041215663" at bounding box center [224, 373] width 402 height 15
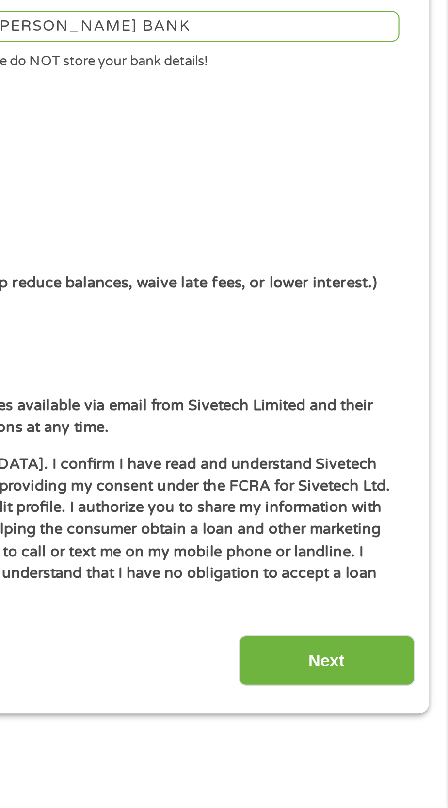
scroll to position [17, 0]
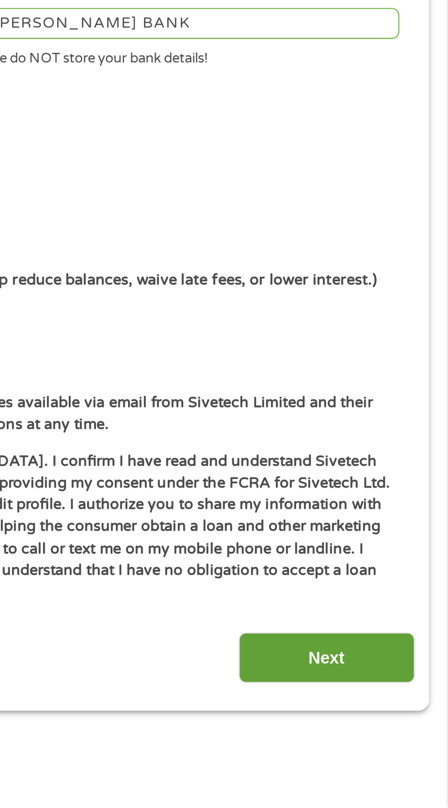
click at [415, 748] on input "Next" at bounding box center [390, 737] width 83 height 24
click at [410, 742] on input "Next" at bounding box center [390, 737] width 83 height 24
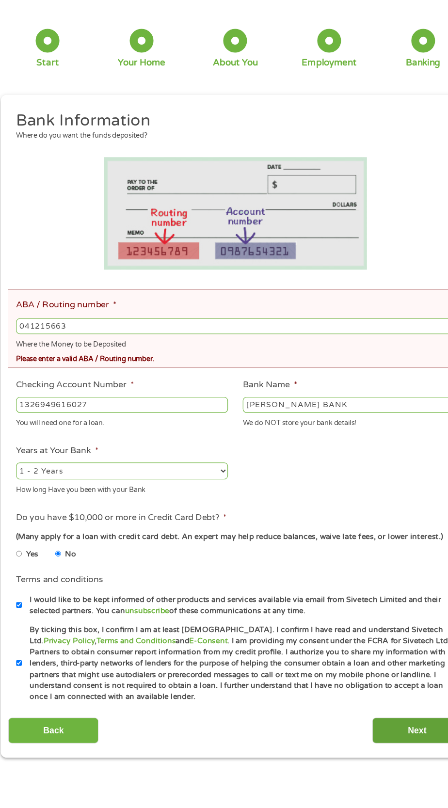
scroll to position [39, 0]
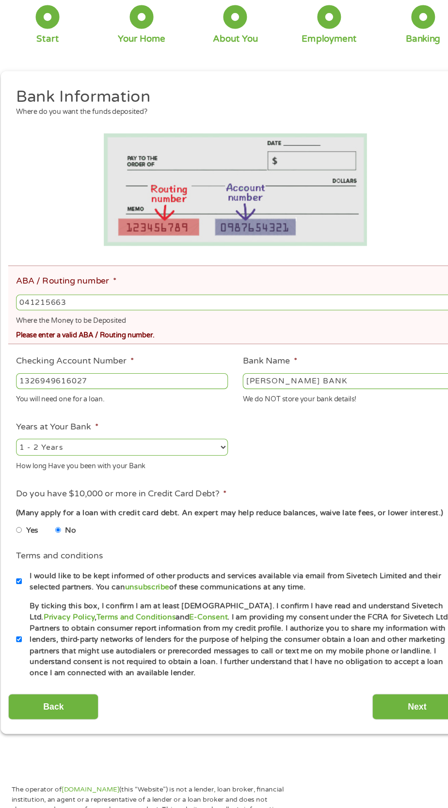
click at [213, 343] on input "041215663" at bounding box center [224, 344] width 402 height 15
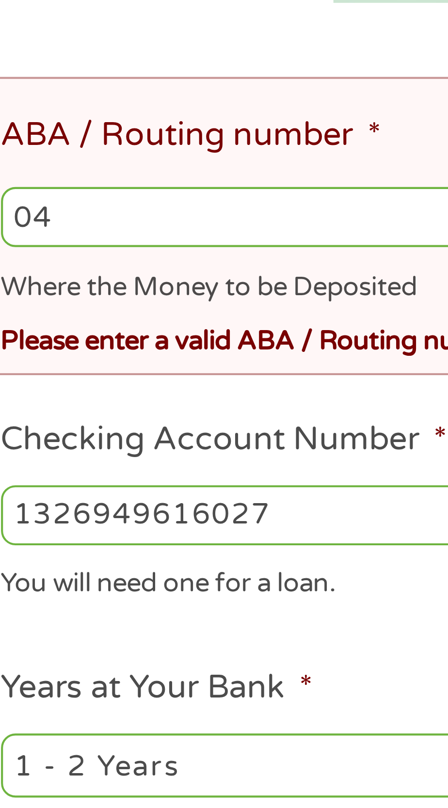
type input "0"
type input "041215663"
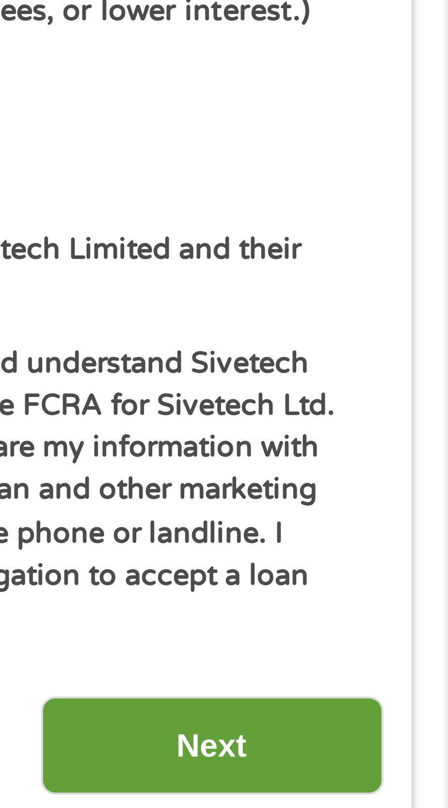
click at [405, 719] on input "Next" at bounding box center [390, 715] width 83 height 24
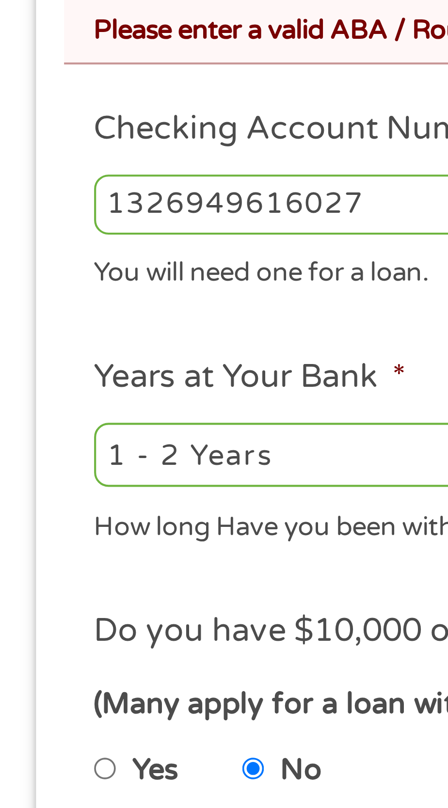
scroll to position [74, 0]
